Goal: Task Accomplishment & Management: Manage account settings

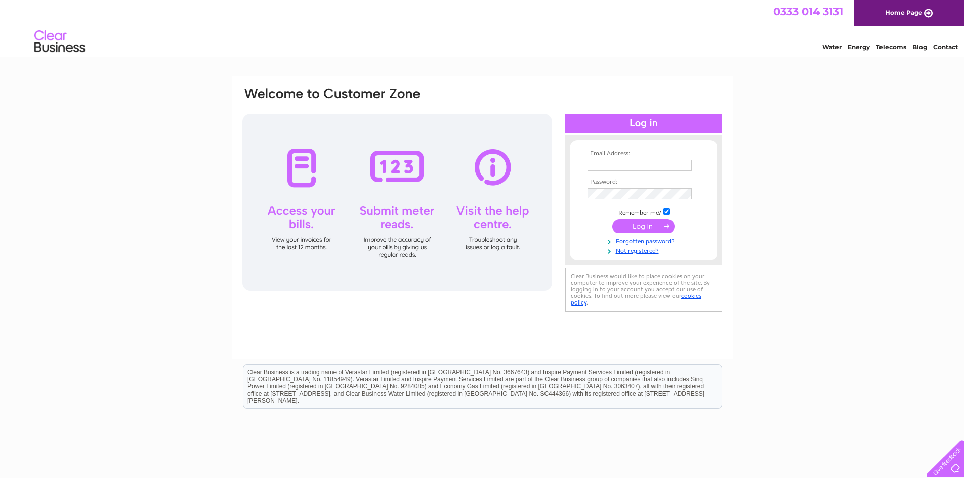
type input "INFO@BALNAGOWN.COM"
click at [646, 225] on input "submit" at bounding box center [643, 226] width 62 height 14
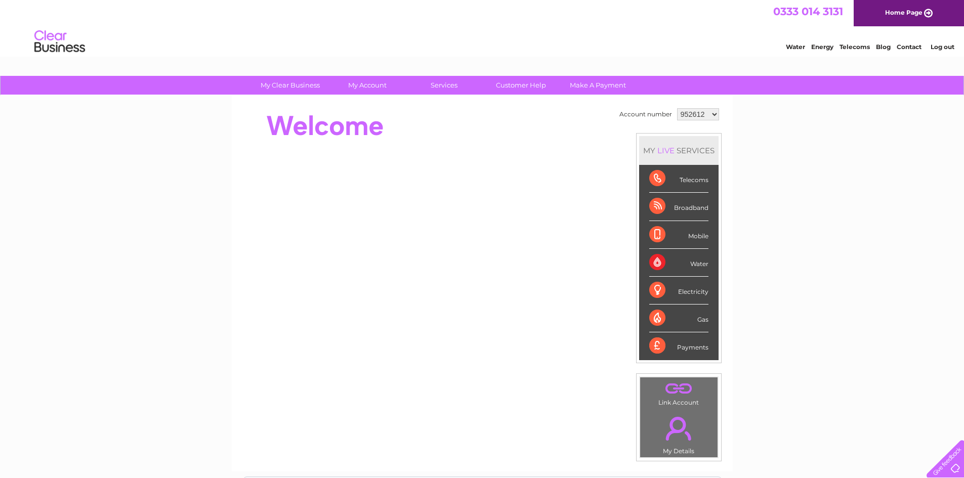
click at [697, 116] on select "952612 1109183" at bounding box center [698, 114] width 42 height 12
select select "1109183"
click at [677, 108] on select "952612 1109183" at bounding box center [698, 114] width 42 height 12
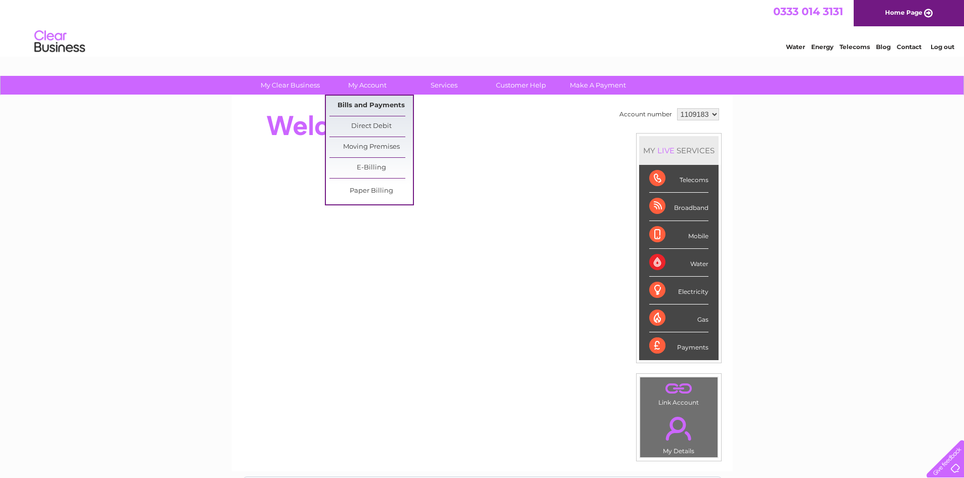
click at [362, 107] on link "Bills and Payments" at bounding box center [370, 106] width 83 height 20
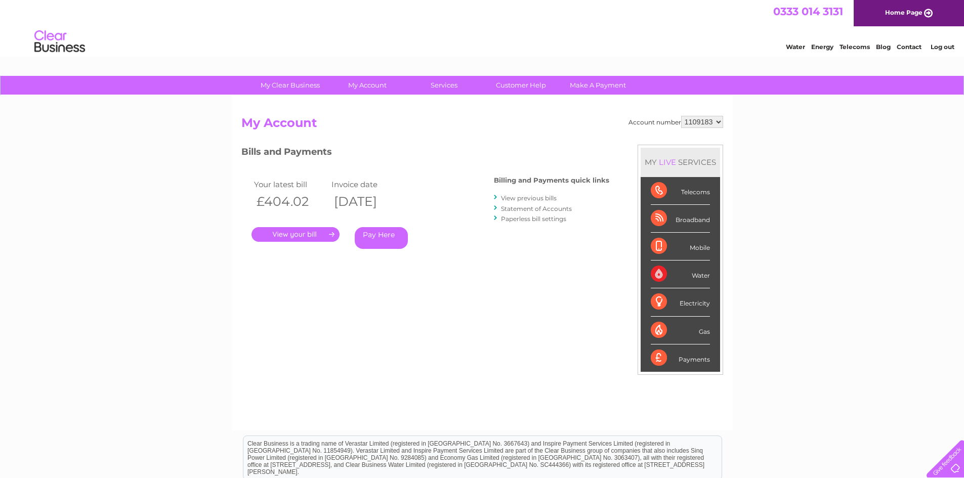
click at [300, 234] on link "." at bounding box center [296, 234] width 88 height 15
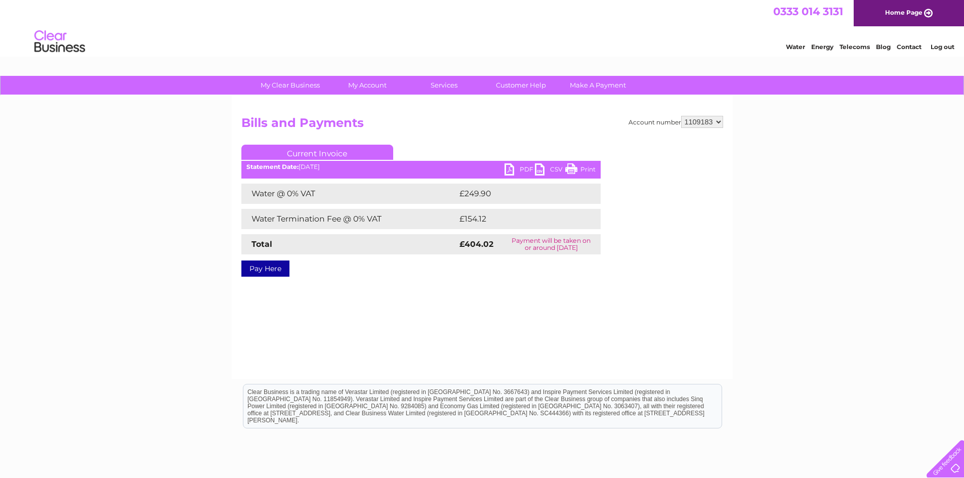
click at [520, 170] on link "PDF" at bounding box center [520, 170] width 30 height 15
